Goal: Navigation & Orientation: Find specific page/section

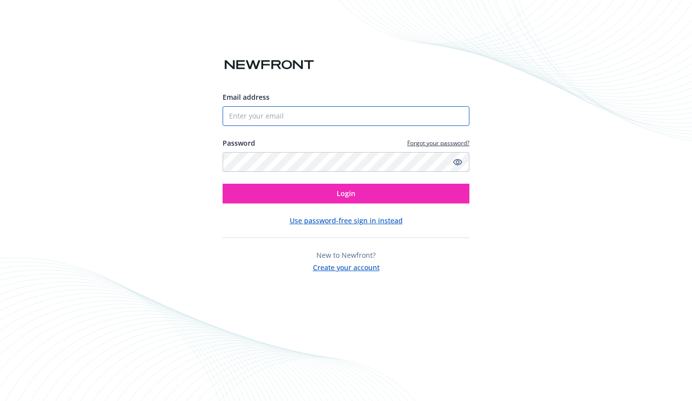
click at [341, 124] on input "Email address" at bounding box center [346, 116] width 247 height 20
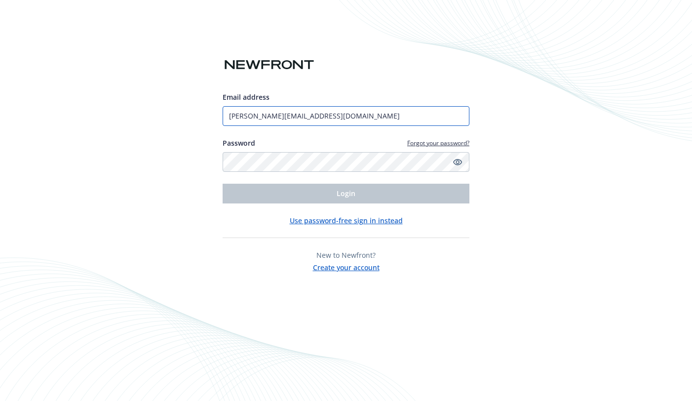
type input "[PERSON_NAME][EMAIL_ADDRESS][DOMAIN_NAME]"
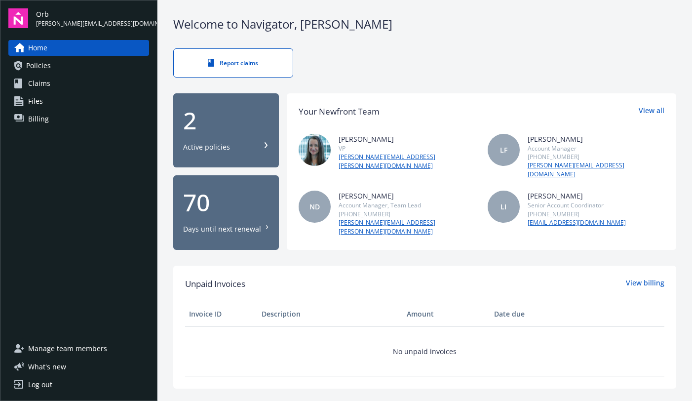
click at [216, 135] on div "2 Active policies" at bounding box center [226, 130] width 86 height 43
click at [63, 68] on link "Policies" at bounding box center [78, 66] width 141 height 16
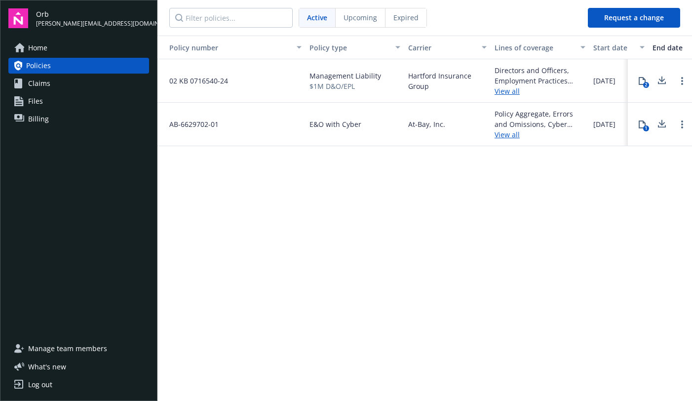
click at [73, 80] on link "Claims" at bounding box center [78, 84] width 141 height 16
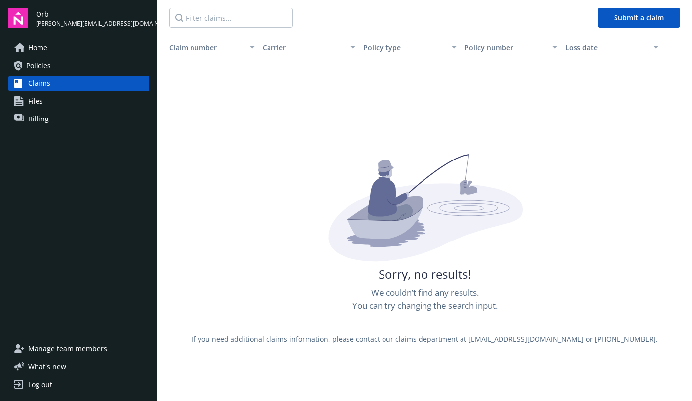
click at [73, 96] on link "Files" at bounding box center [78, 101] width 141 height 16
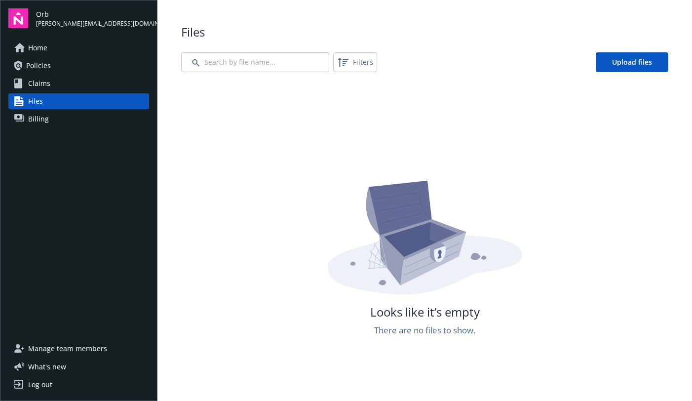
click at [78, 112] on link "Billing" at bounding box center [78, 119] width 141 height 16
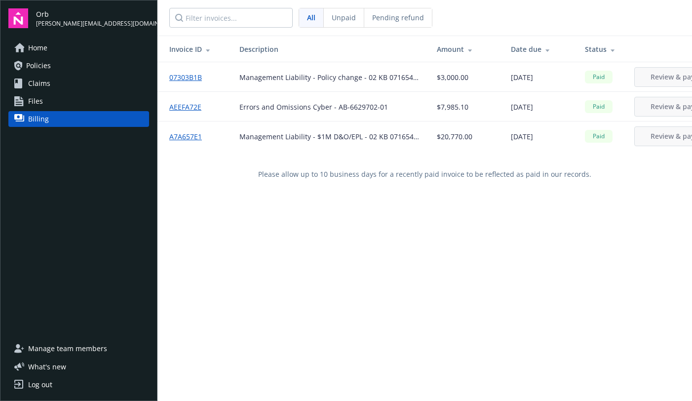
click at [92, 43] on link "Home" at bounding box center [78, 48] width 141 height 16
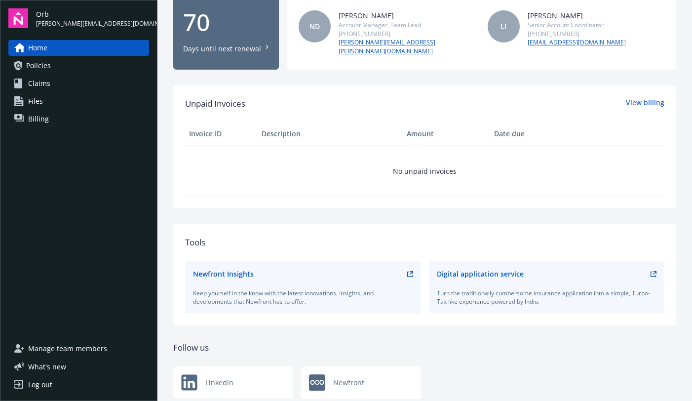
scroll to position [194, 0]
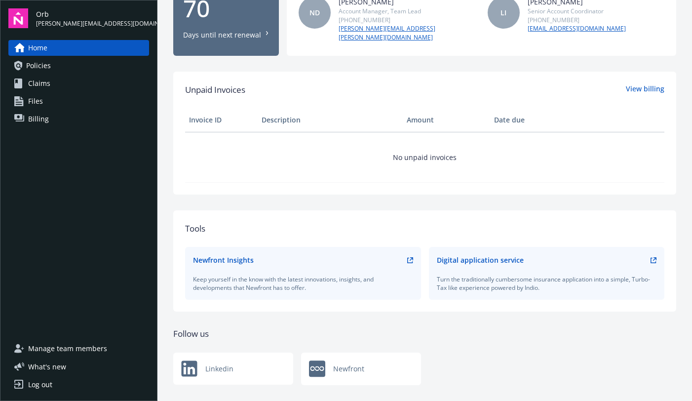
click at [467, 255] on div "Digital application service" at bounding box center [480, 260] width 87 height 10
click at [112, 63] on link "Policies" at bounding box center [78, 66] width 141 height 16
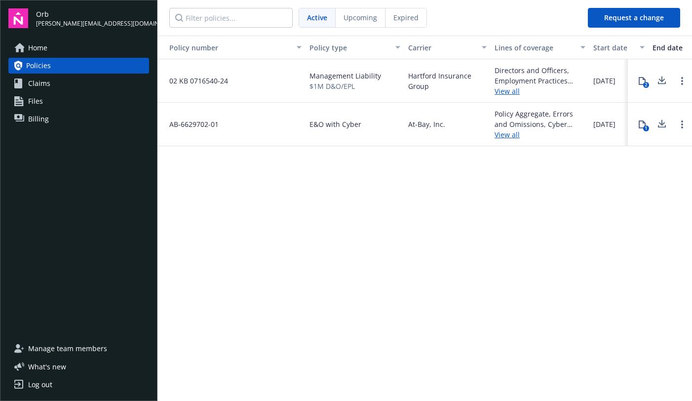
click at [117, 78] on link "Claims" at bounding box center [78, 84] width 141 height 16
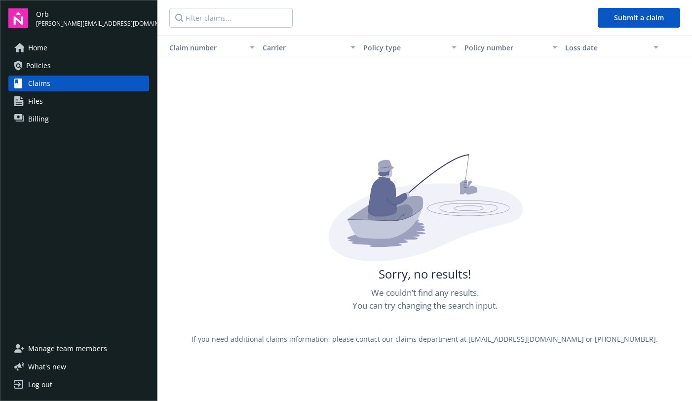
click at [119, 93] on link "Files" at bounding box center [78, 101] width 141 height 16
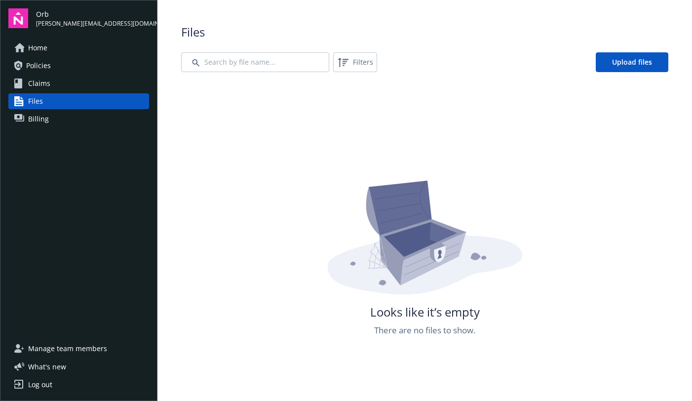
click at [112, 117] on link "Billing" at bounding box center [78, 119] width 141 height 16
